Goal: Transaction & Acquisition: Purchase product/service

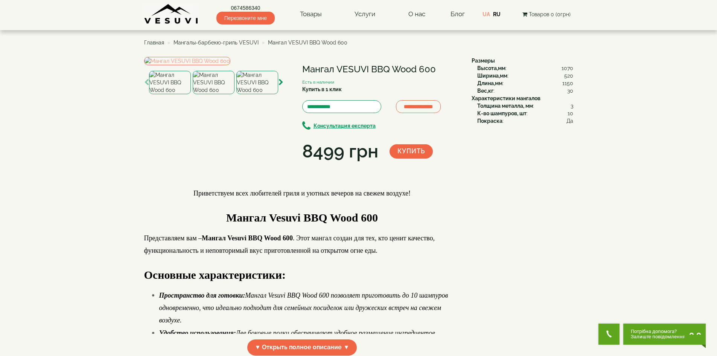
click at [250, 94] on img at bounding box center [257, 82] width 42 height 23
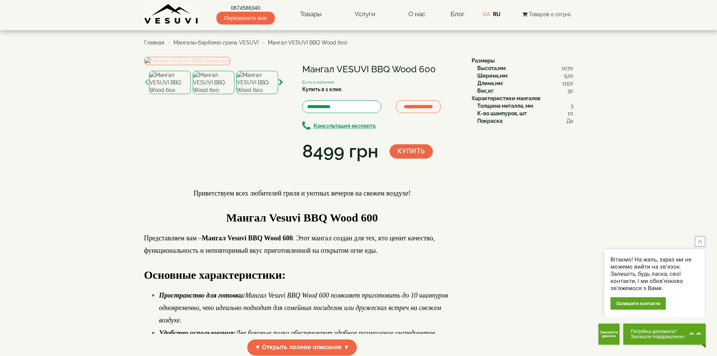
click at [218, 65] on img at bounding box center [187, 61] width 86 height 8
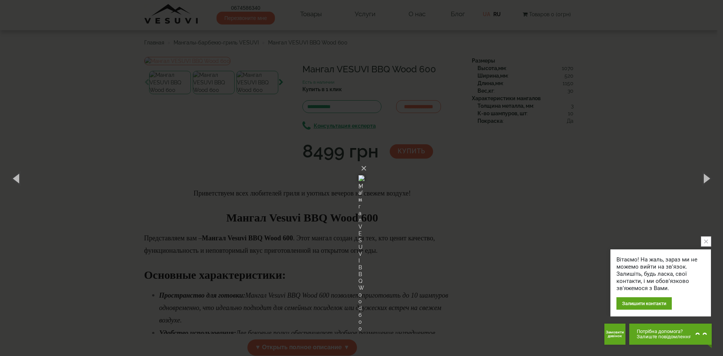
click at [513, 194] on div "× Мангал VESUVI BBQ Wood 600 3 of 11 Loading..." at bounding box center [361, 178] width 723 height 356
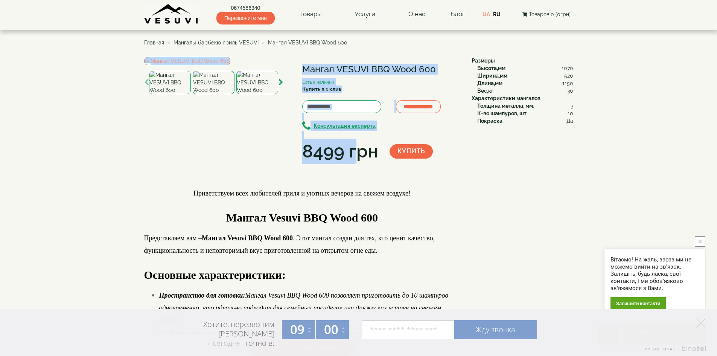
drag, startPoint x: 299, startPoint y: 148, endPoint x: 358, endPoint y: 151, distance: 58.8
click at [358, 151] on div "**********" at bounding box center [305, 110] width 322 height 107
click at [358, 151] on div "8499 грн" at bounding box center [340, 152] width 76 height 26
